Goal: Task Accomplishment & Management: Manage account settings

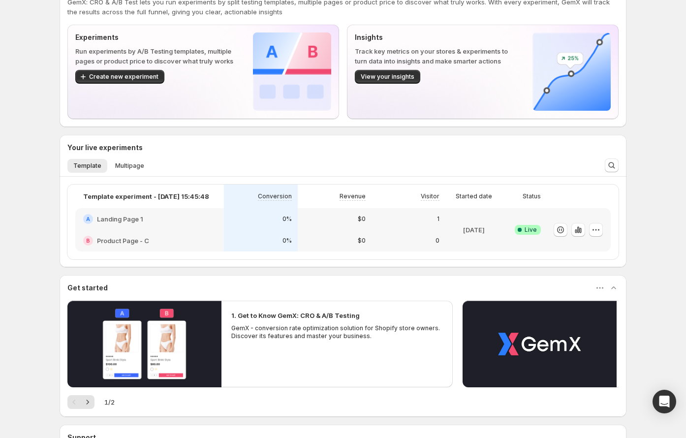
scroll to position [141, 0]
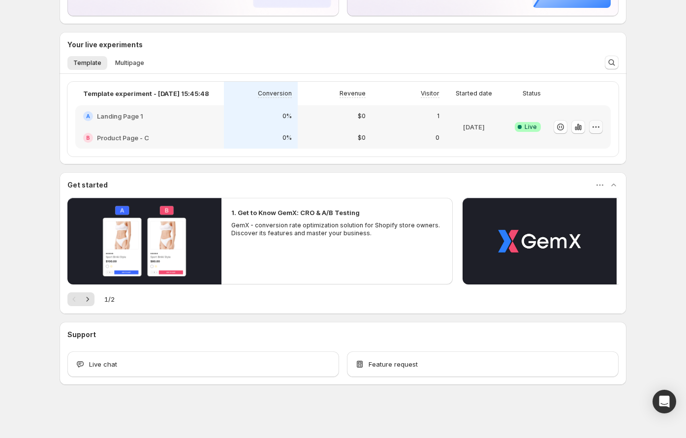
click at [599, 125] on icon "button" at bounding box center [596, 127] width 10 height 10
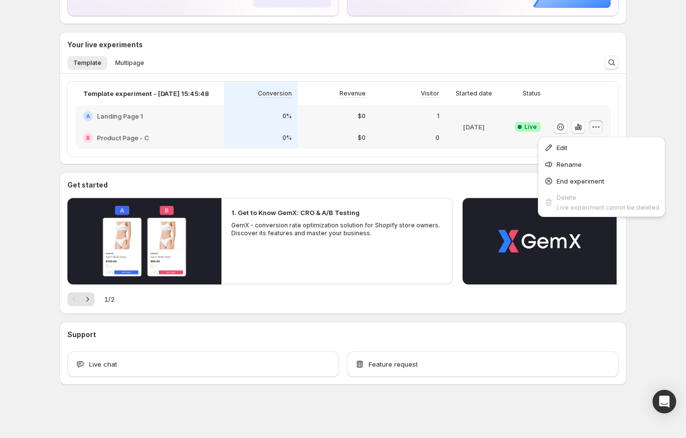
click at [613, 106] on div "Template experiment - Jul 11, 15:45:48 Conversion Revenue Visitor Started date …" at bounding box center [342, 119] width 551 height 75
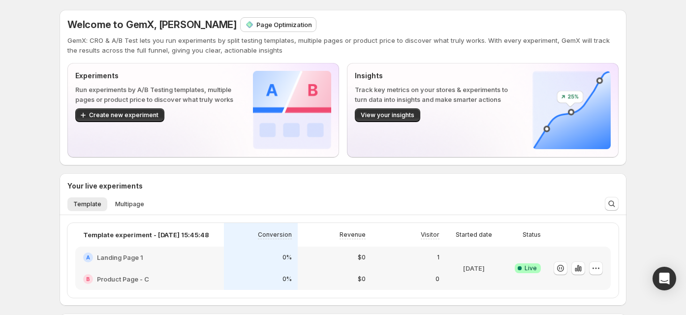
click at [180, 86] on p "Run experiments by A/B Testing templates, multiple pages or product price to di…" at bounding box center [156, 95] width 162 height 20
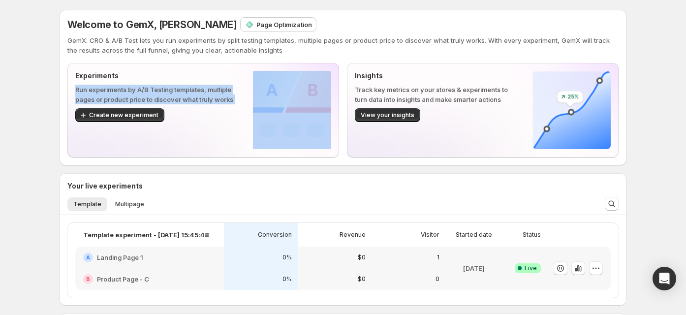
click at [180, 86] on p "Run experiments by A/B Testing templates, multiple pages or product price to di…" at bounding box center [156, 95] width 162 height 20
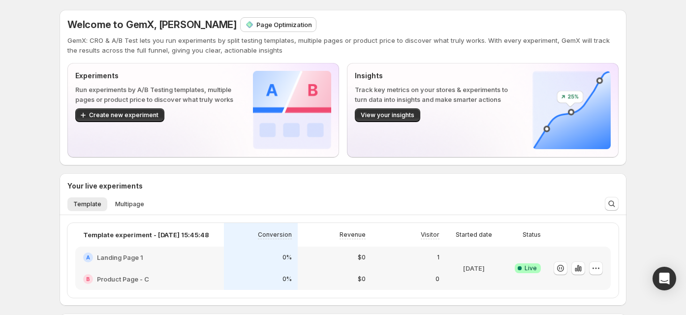
click at [427, 24] on div "Welcome to GemX, Duc Trinh Page Optimization" at bounding box center [342, 25] width 551 height 14
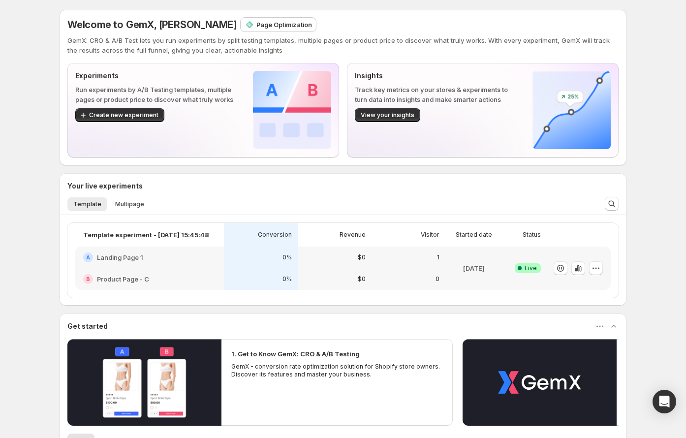
click at [27, 178] on div "Welcome to GemX, Duc Trinh Page Optimization GemX: CRO & A/B Test lets you run …" at bounding box center [343, 289] width 686 height 579
click at [30, 263] on div "Welcome to GemX, Duc Trinh Page Optimization GemX: CRO & A/B Test lets you run …" at bounding box center [343, 289] width 686 height 579
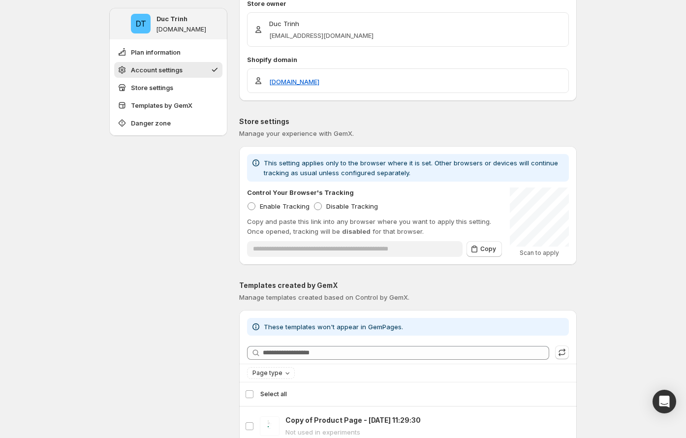
scroll to position [169, 0]
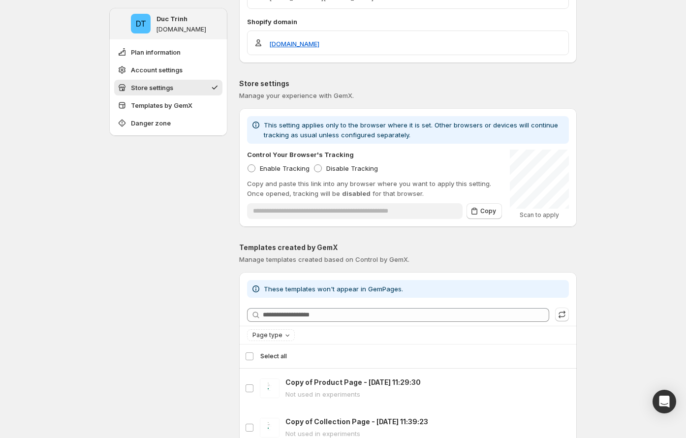
click at [322, 153] on p "Control Your Browser's Tracking" at bounding box center [300, 155] width 107 height 10
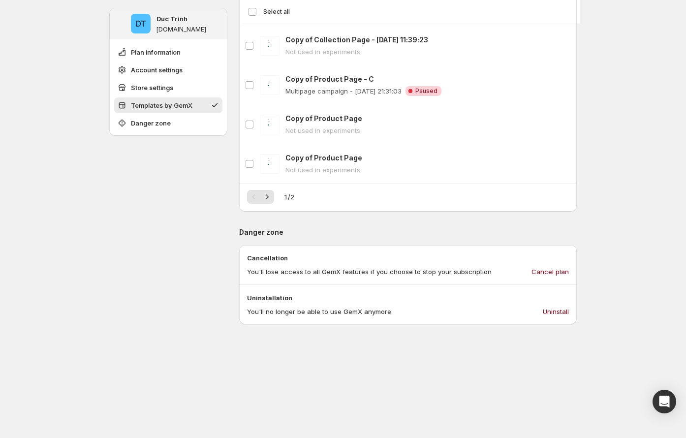
scroll to position [538, 0]
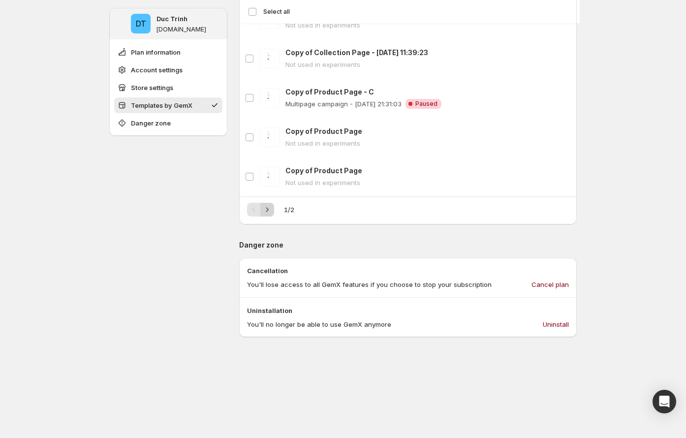
click at [271, 209] on icon "Next" at bounding box center [267, 210] width 10 height 10
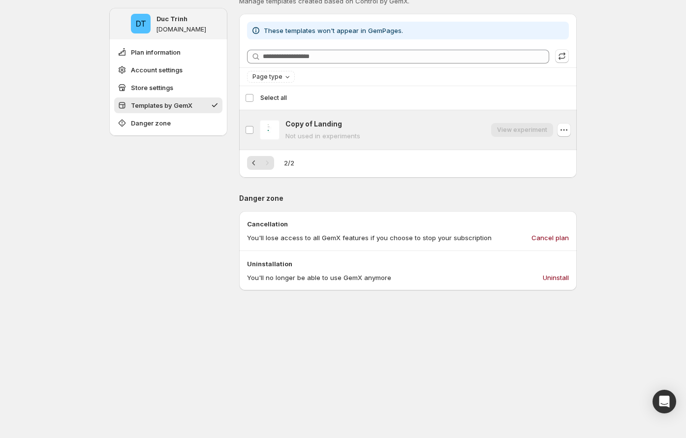
scroll to position [377, 0]
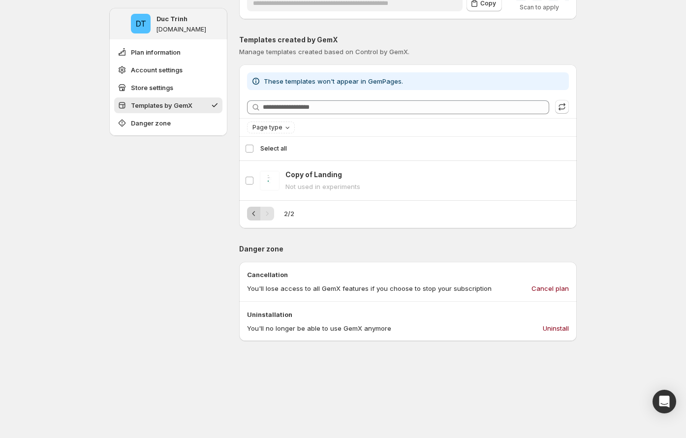
click at [253, 213] on icon "Previous" at bounding box center [254, 214] width 10 height 10
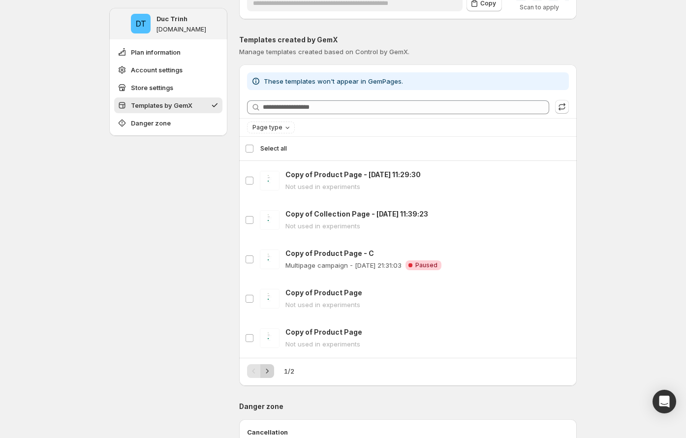
click at [265, 369] on icon "Next" at bounding box center [267, 371] width 10 height 10
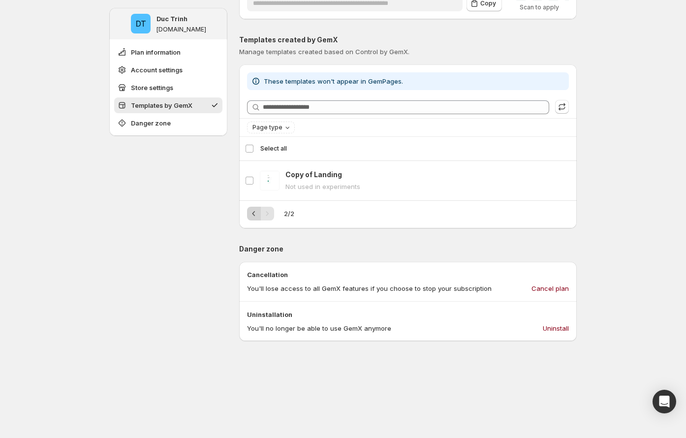
click at [257, 219] on button "Previous" at bounding box center [254, 214] width 14 height 14
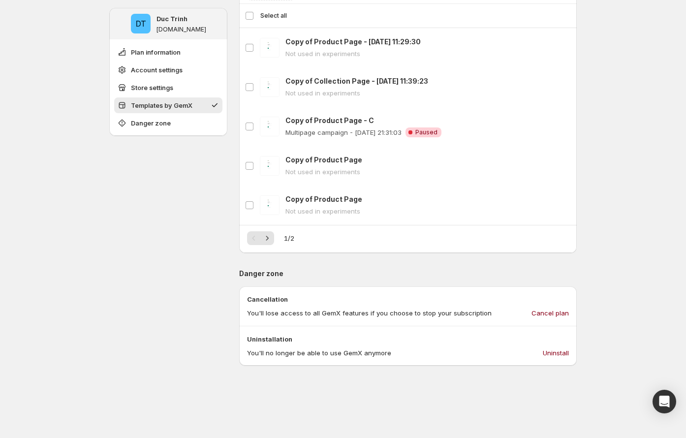
scroll to position [433, 0]
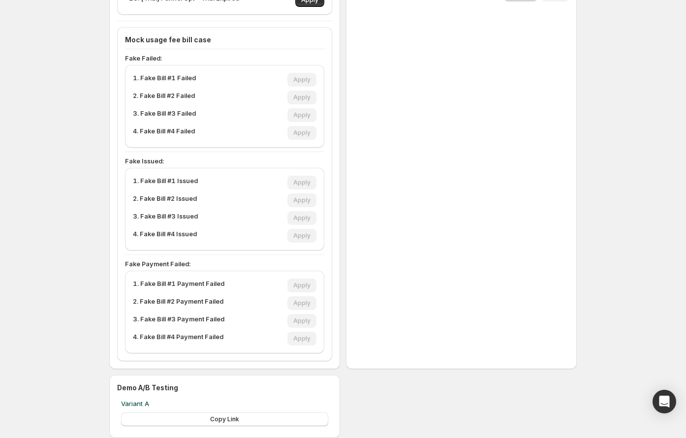
scroll to position [501, 0]
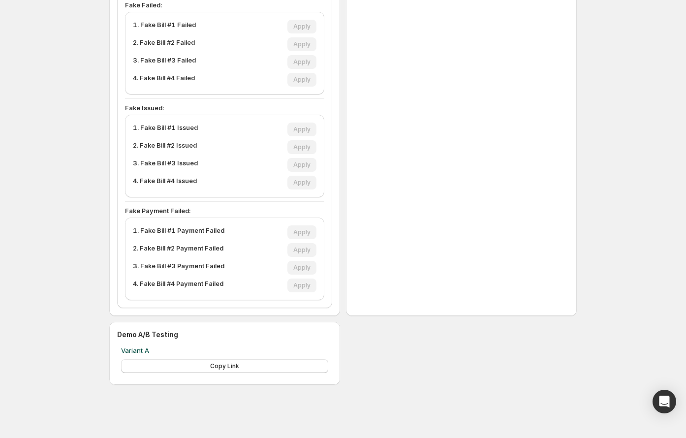
click at [129, 350] on p "Variant A" at bounding box center [224, 350] width 207 height 10
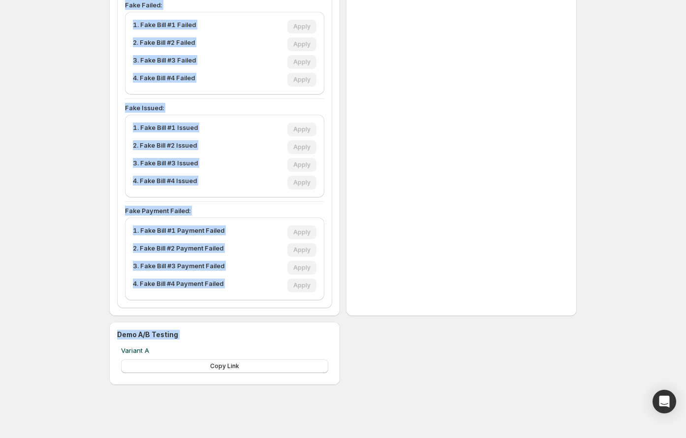
click at [129, 350] on p "Variant A" at bounding box center [224, 350] width 207 height 10
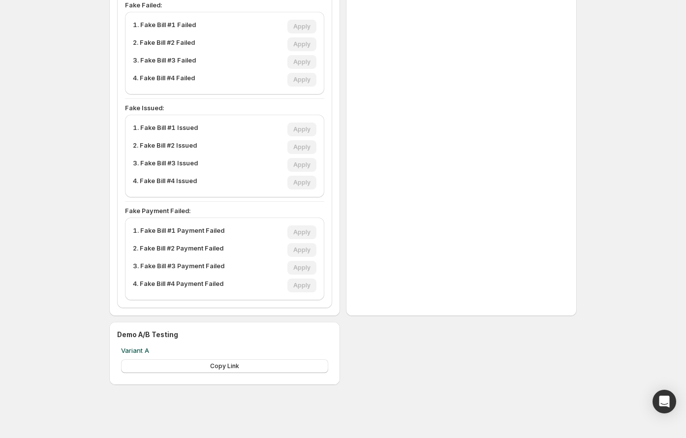
click at [201, 338] on div "Demo A/B Testing" at bounding box center [224, 335] width 215 height 10
